Goal: Task Accomplishment & Management: Manage account settings

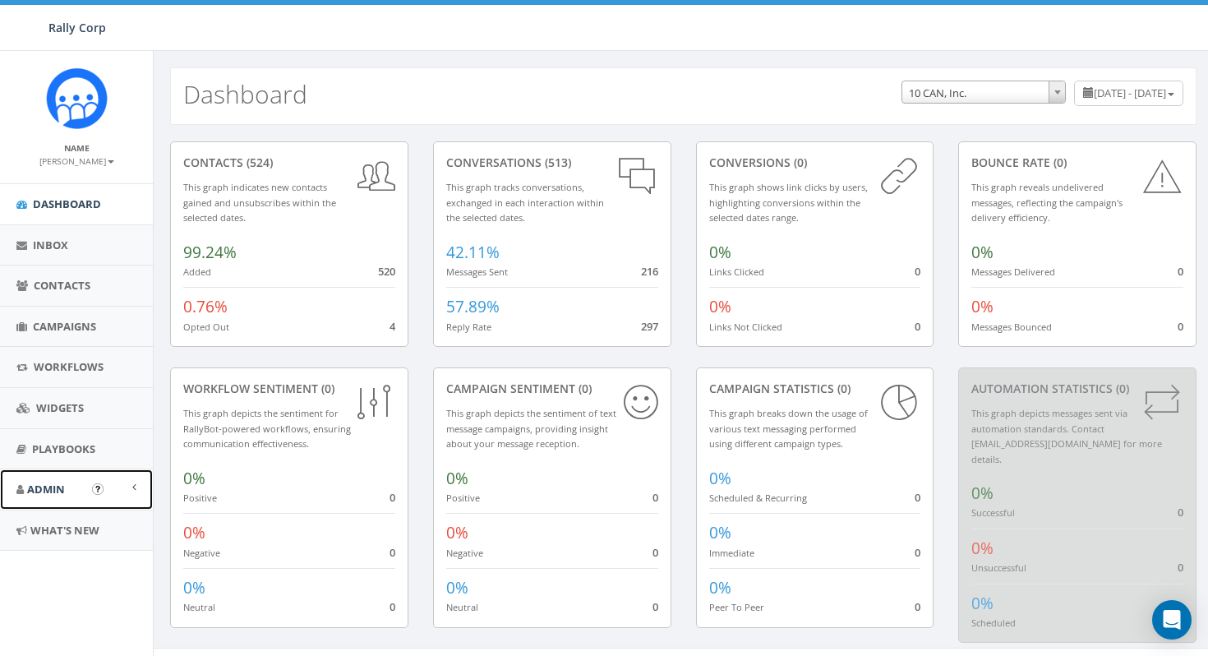
click at [63, 489] on span "Admin" at bounding box center [46, 489] width 38 height 15
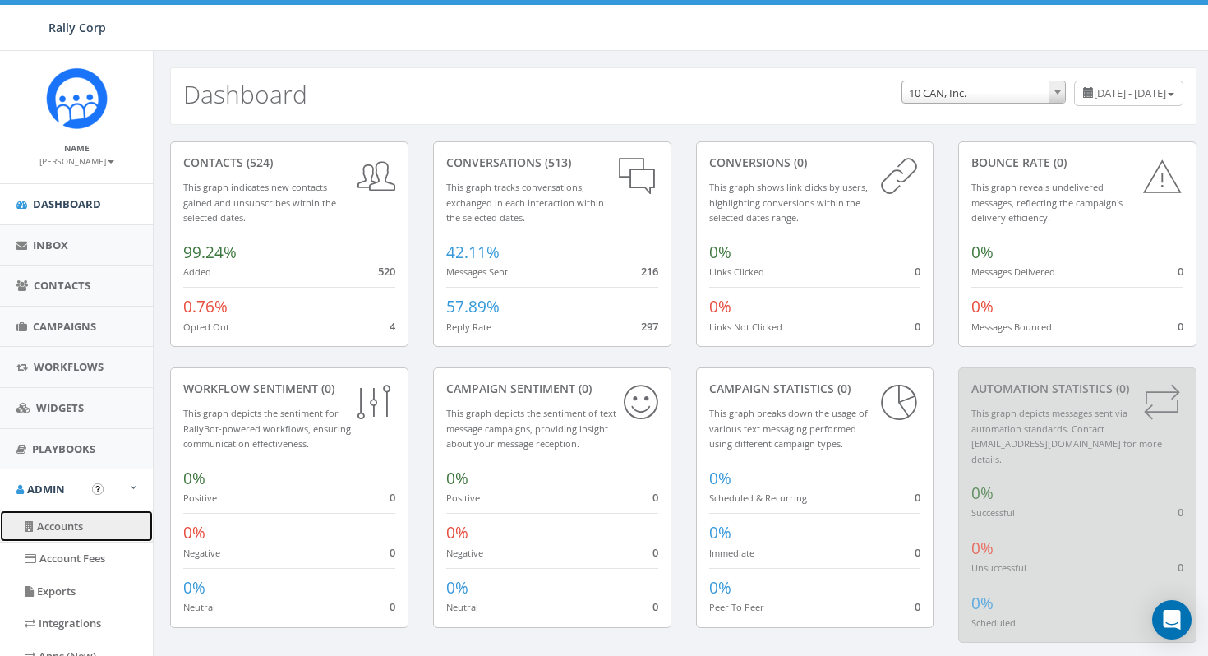
click at [65, 523] on link "Accounts" at bounding box center [76, 526] width 153 height 32
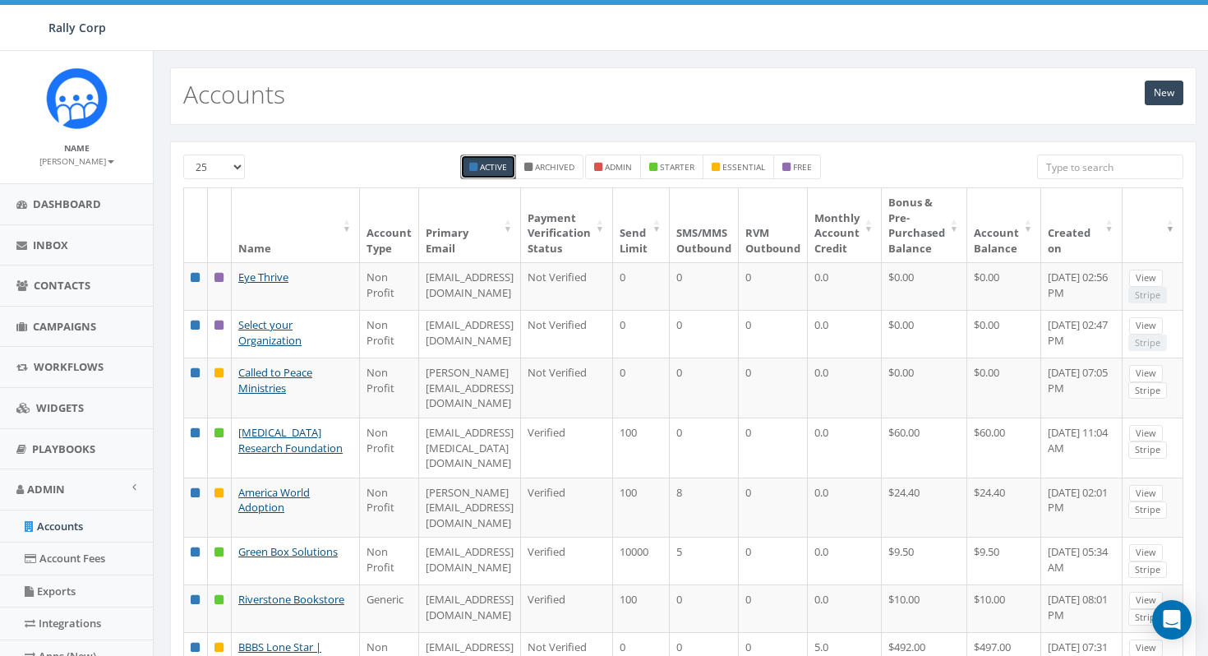
click at [1072, 173] on input "search" at bounding box center [1110, 167] width 146 height 25
paste input "[EMAIL_ADDRESS][DOMAIN_NAME]"
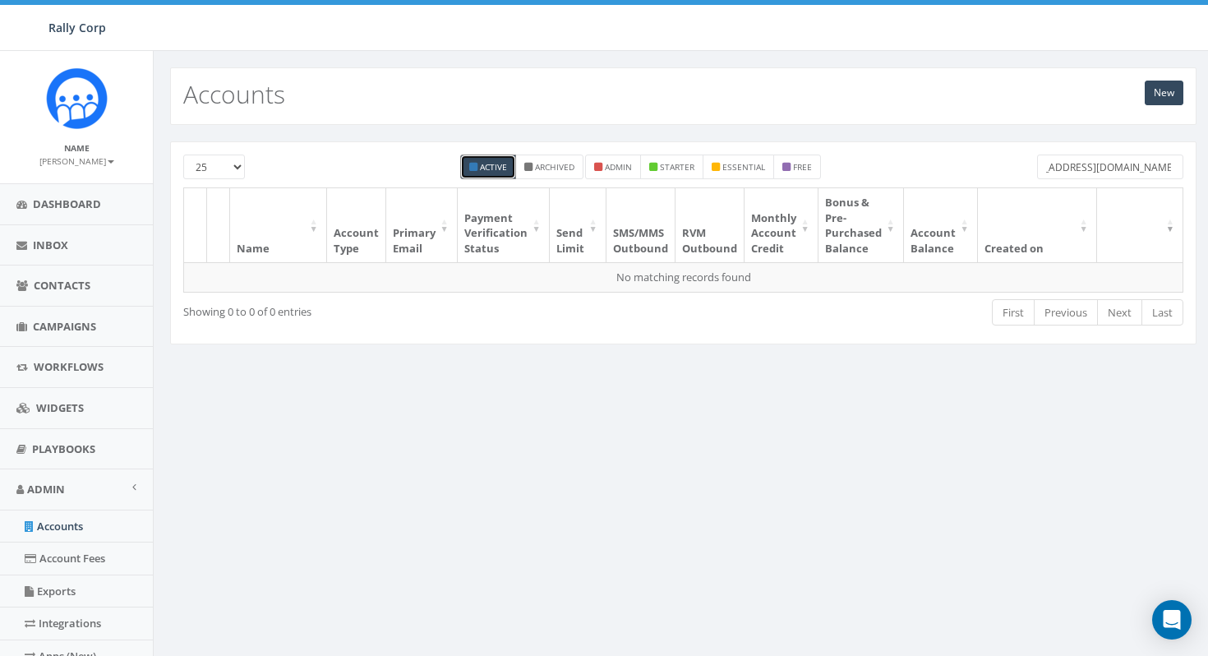
type input "[EMAIL_ADDRESS][DOMAIN_NAME]"
